Goal: Task Accomplishment & Management: Manage account settings

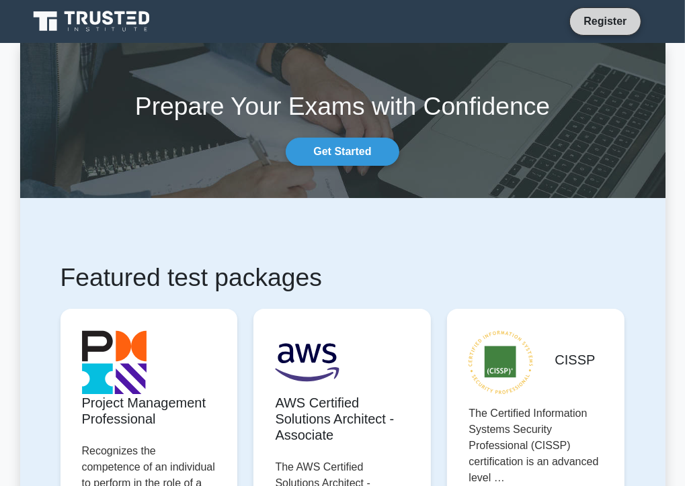
click at [625, 26] on link "Register" at bounding box center [604, 21] width 59 height 17
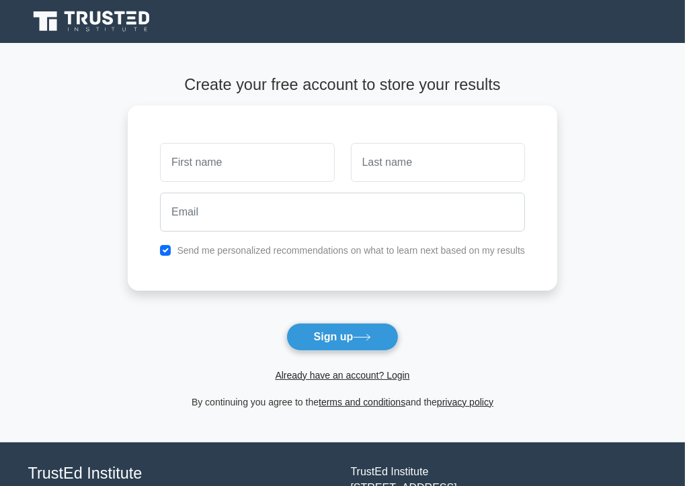
click at [344, 383] on span "Already have an account? Login" at bounding box center [342, 375] width 419 height 16
click at [352, 378] on link "Already have an account? Login" at bounding box center [342, 375] width 134 height 11
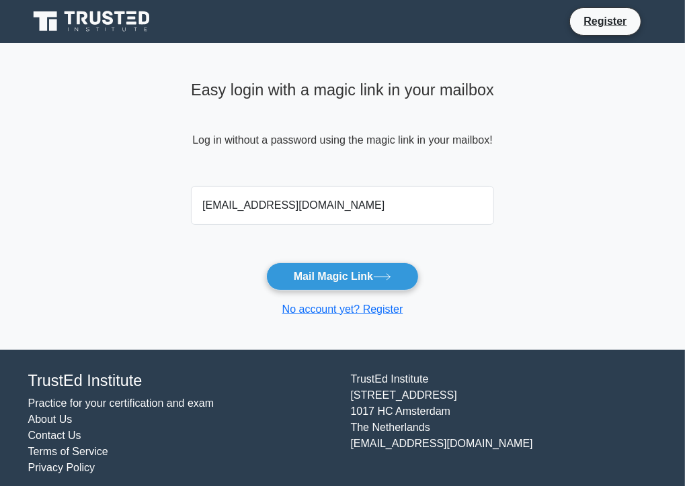
type input "Hend.Farghaly@Modpluspartners.com"
click at [266, 263] on button "Mail Magic Link" at bounding box center [342, 277] width 153 height 28
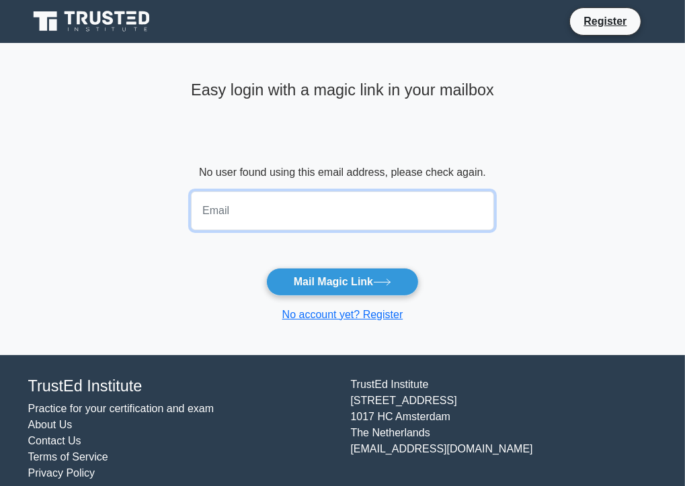
paste input "Hend.Farghaly@mod-eg.com"
type input "Hend.Farghaly@mod-eg.com"
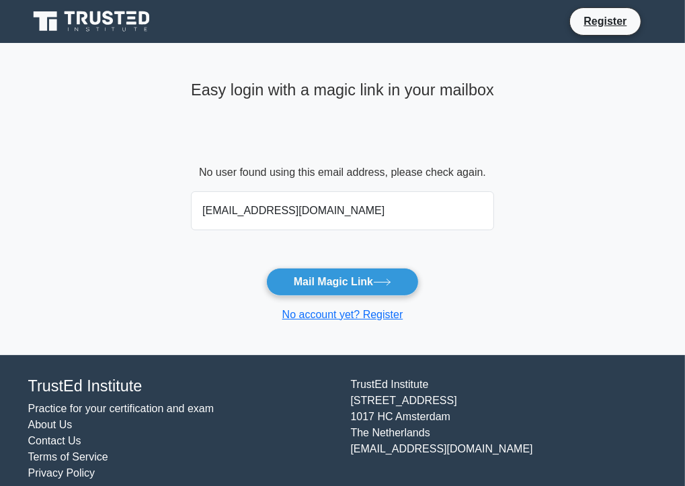
click at [610, 231] on main "Easy login with a magic link in your mailbox No user found using this email add…" at bounding box center [342, 199] width 685 height 312
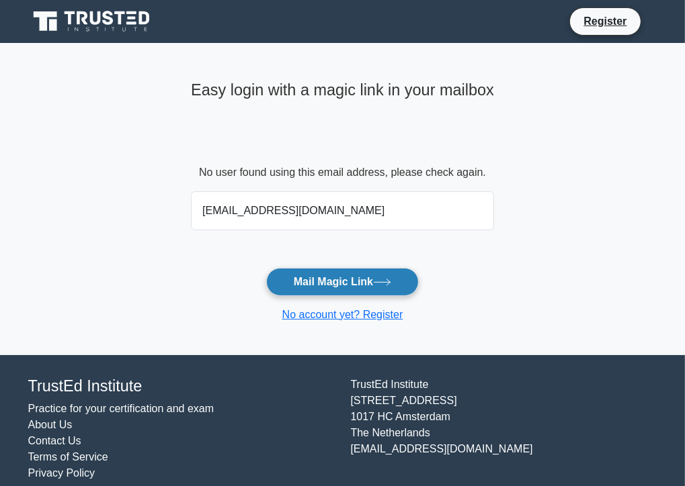
click at [370, 290] on button "Mail Magic Link" at bounding box center [342, 282] width 153 height 28
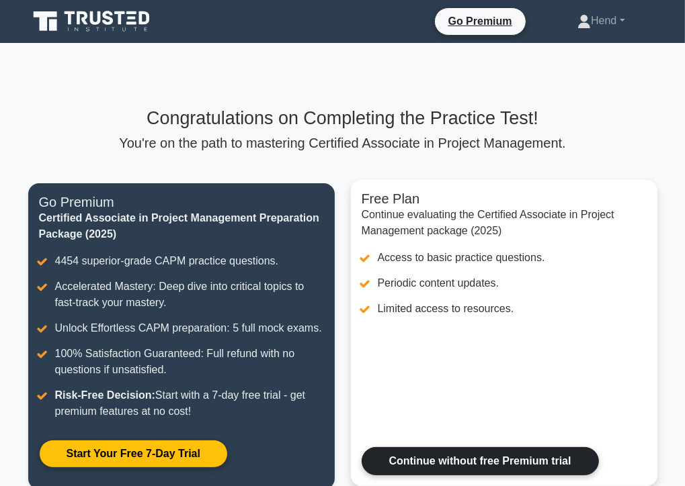
click at [504, 457] on link "Continue without free Premium trial" at bounding box center [479, 461] width 237 height 28
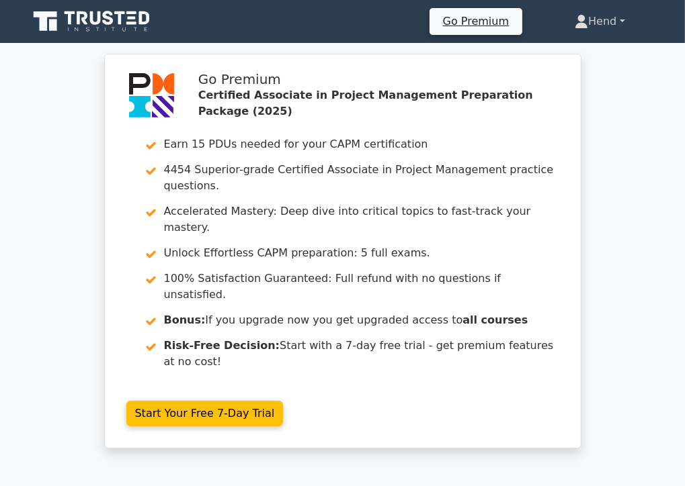
click at [613, 19] on link "Hend" at bounding box center [599, 21] width 114 height 27
click at [573, 58] on link "Profile" at bounding box center [596, 52] width 106 height 21
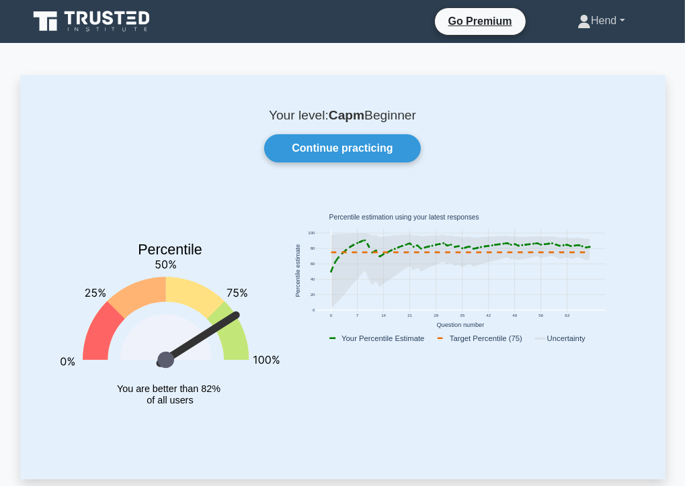
click at [620, 21] on link "Hend" at bounding box center [601, 20] width 112 height 27
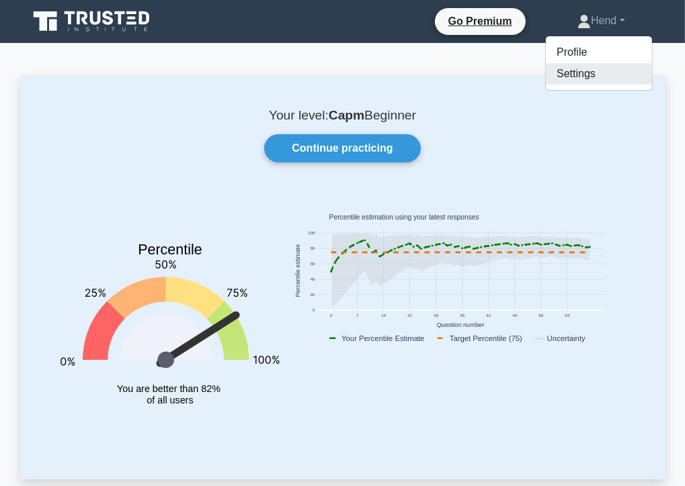
click at [564, 73] on link "Settings" at bounding box center [599, 73] width 106 height 21
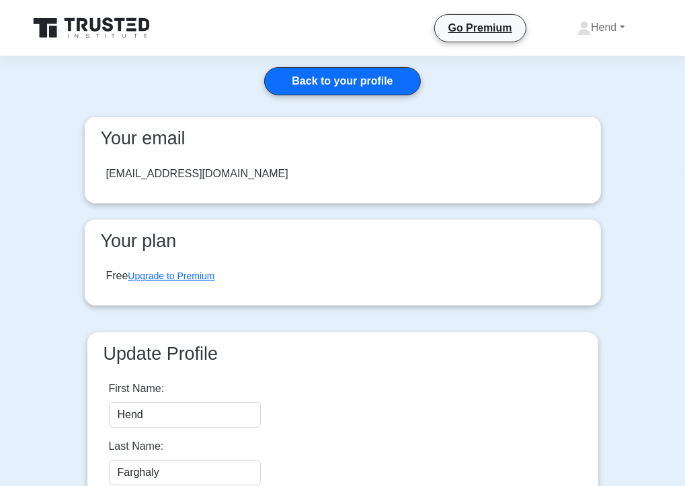
click at [649, 189] on main "Back to your profile Your email [EMAIL_ADDRESS][DOMAIN_NAME] Your plan Free Upg…" at bounding box center [342, 314] width 685 height 517
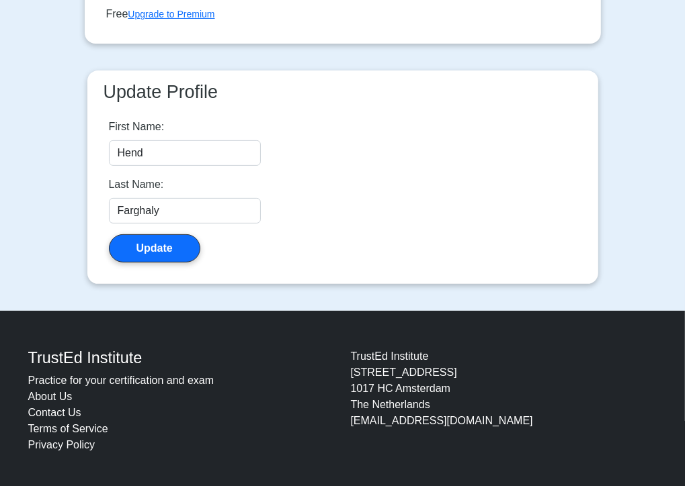
scroll to position [266, 0]
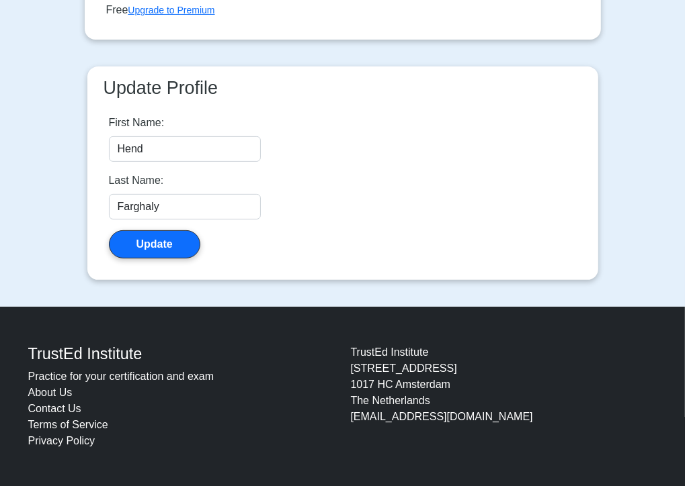
click at [433, 419] on div "[GEOGRAPHIC_DATA][STREET_ADDRESS] [EMAIL_ADDRESS][DOMAIN_NAME]" at bounding box center [504, 397] width 322 height 105
drag, startPoint x: 500, startPoint y: 413, endPoint x: 341, endPoint y: 413, distance: 158.6
click at [341, 413] on div "TrustEd Institute Practice for your certification and exam About Us Contact Us …" at bounding box center [342, 397] width 645 height 116
click at [629, 445] on div "[GEOGRAPHIC_DATA][STREET_ADDRESS] [EMAIL_ADDRESS][DOMAIN_NAME]" at bounding box center [504, 397] width 322 height 105
drag, startPoint x: 503, startPoint y: 419, endPoint x: 352, endPoint y: 418, distance: 150.5
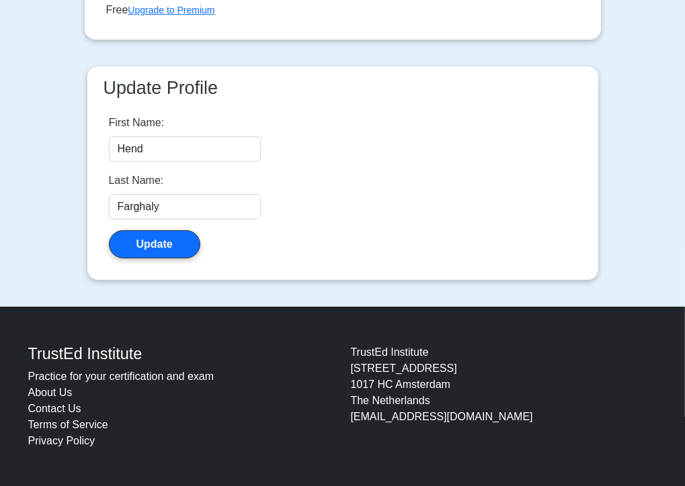
click at [352, 418] on div "TrustEd Institute Kerkstraat 310 1017 HC Amsterdam The Netherlands support@trus…" at bounding box center [504, 397] width 322 height 105
copy div "[EMAIL_ADDRESS][DOMAIN_NAME]"
click at [642, 260] on main "Back to your profile Your email hend.farghaly@mod-eg.com Your plan Free Upgrade…" at bounding box center [342, 48] width 685 height 517
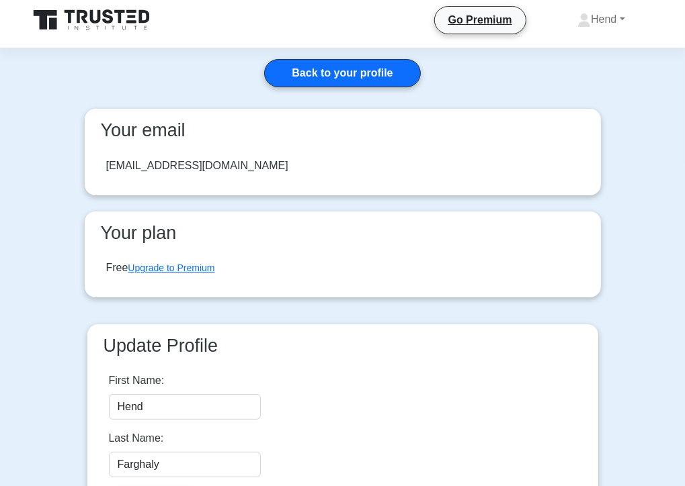
scroll to position [0, 0]
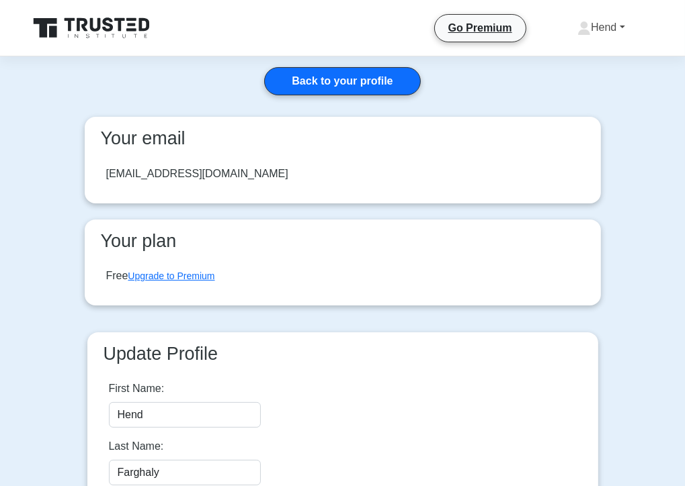
click at [617, 21] on link "Hend" at bounding box center [601, 27] width 112 height 27
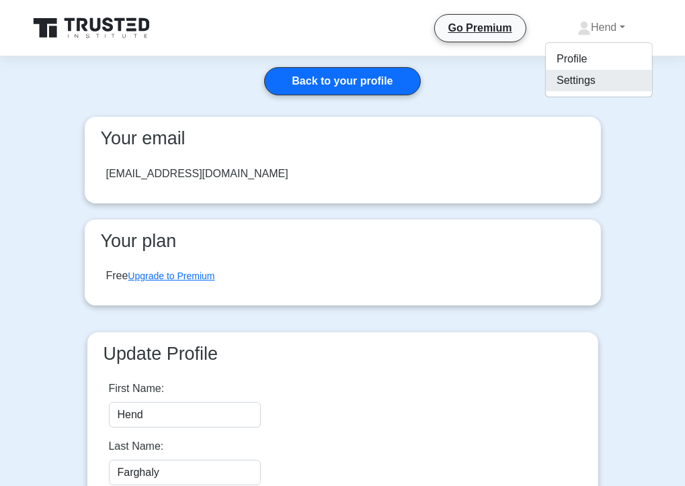
click at [594, 86] on link "Settings" at bounding box center [599, 80] width 106 height 21
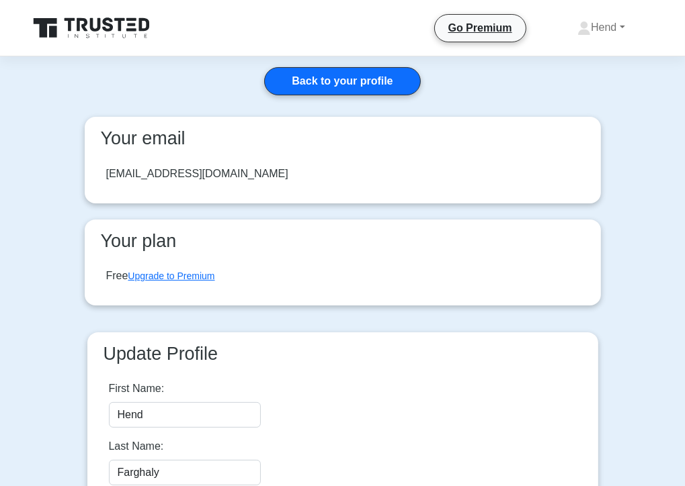
click at [621, 178] on main "Back to your profile Your email hend.farghaly@mod-eg.com Your plan Free Upgrade…" at bounding box center [342, 314] width 685 height 517
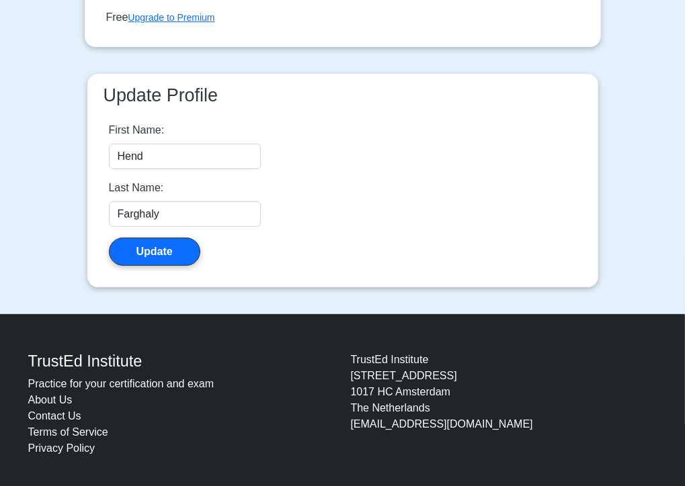
scroll to position [266, 0]
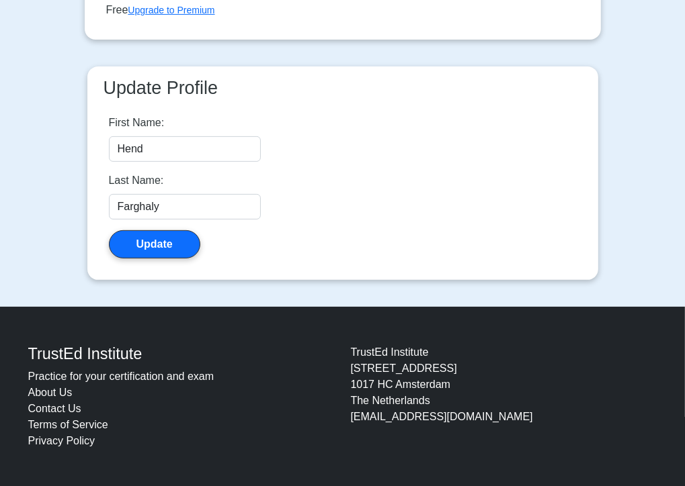
click at [67, 405] on link "Contact Us" at bounding box center [54, 408] width 53 height 11
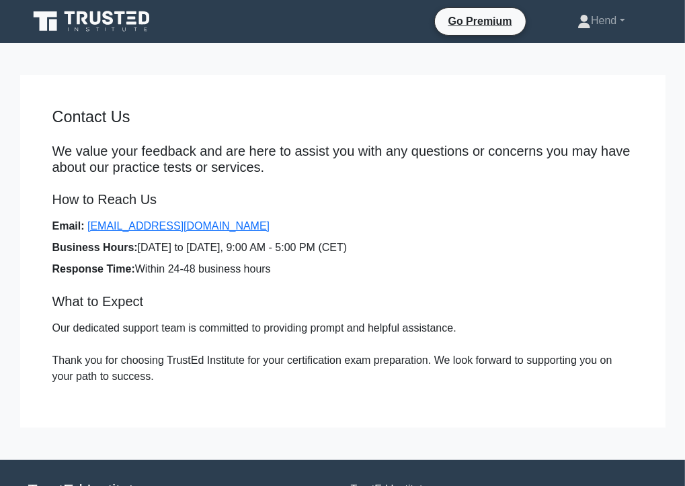
click at [552, 253] on li "Business Hours: [DATE] to [DATE], 9:00 AM - 5:00 PM (CET)" at bounding box center [342, 248] width 580 height 16
click at [616, 23] on link "Hend" at bounding box center [601, 20] width 112 height 27
click at [565, 51] on link "Profile" at bounding box center [599, 52] width 106 height 21
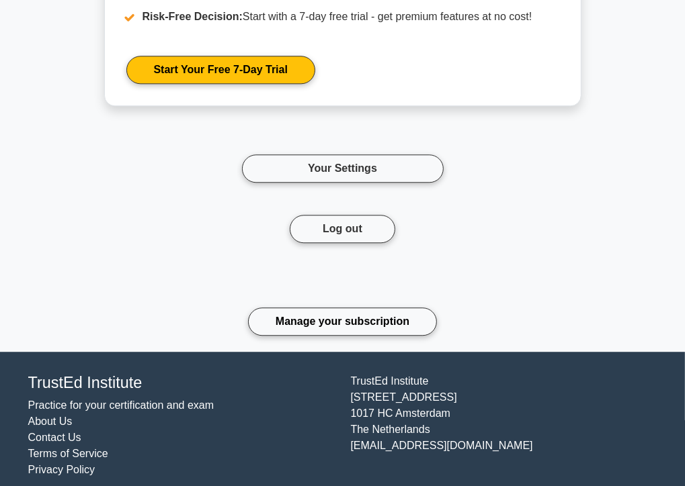
scroll to position [2322, 0]
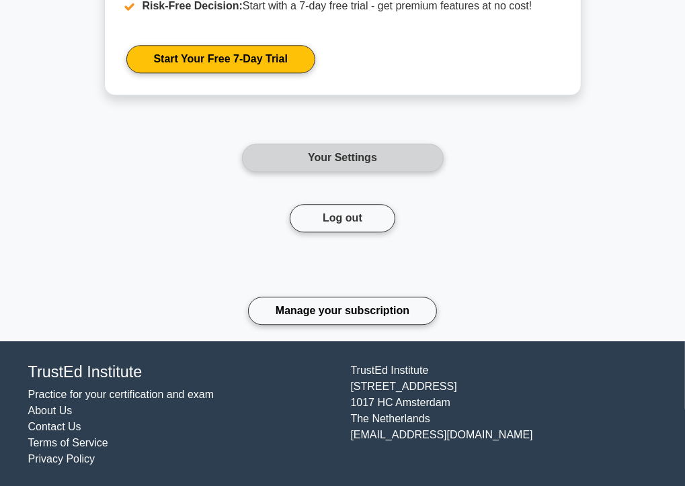
click at [373, 165] on link "Your Settings" at bounding box center [343, 158] width 202 height 28
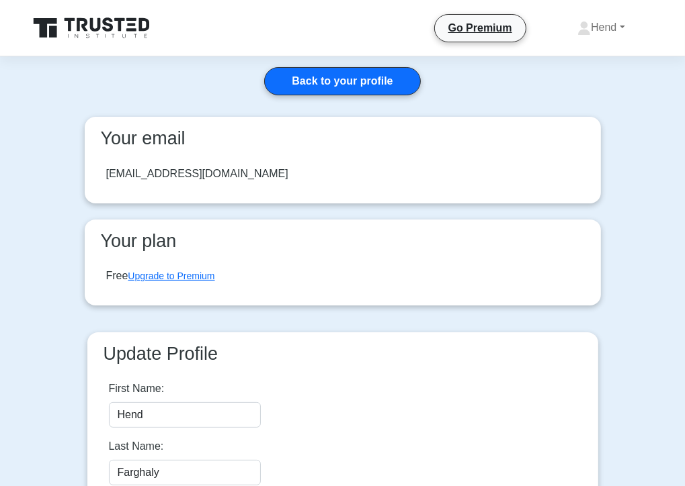
click at [678, 237] on main "Back to your profile Your email [EMAIL_ADDRESS][DOMAIN_NAME] Your plan Free Upg…" at bounding box center [342, 314] width 685 height 517
click at [620, 24] on link "Hend" at bounding box center [601, 27] width 112 height 27
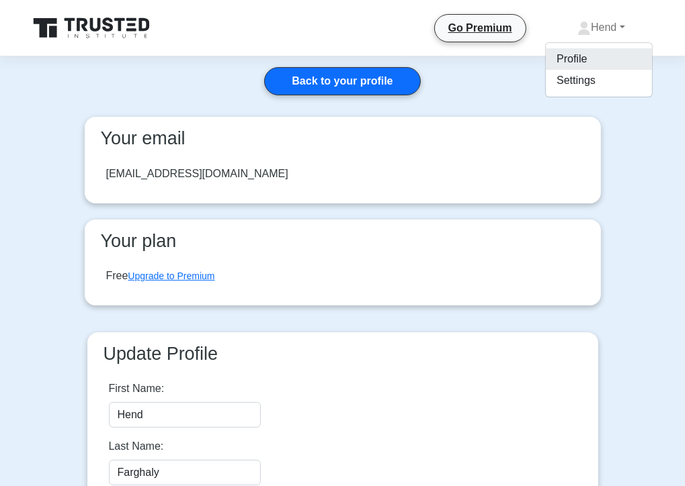
click at [580, 55] on link "Profile" at bounding box center [599, 58] width 106 height 21
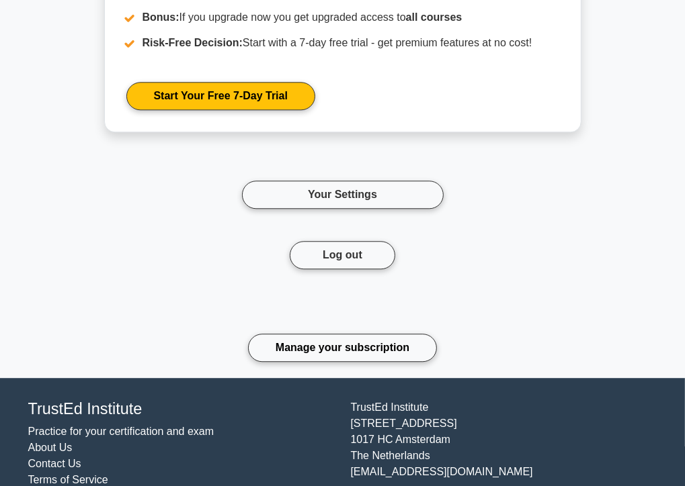
scroll to position [2322, 0]
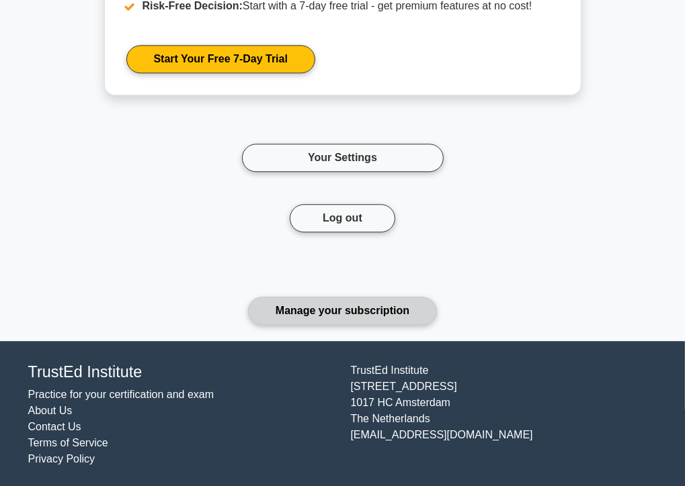
click at [384, 303] on link "Manage your subscription" at bounding box center [342, 311] width 189 height 28
